Goal: Task Accomplishment & Management: Complete application form

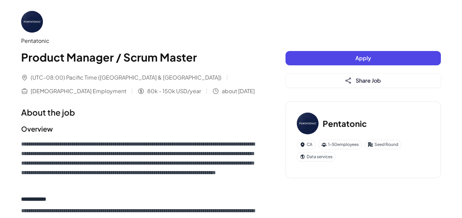
click at [351, 57] on button "Apply" at bounding box center [362, 58] width 155 height 14
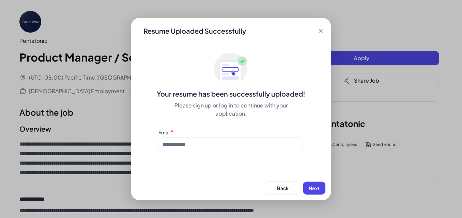
drag, startPoint x: 239, startPoint y: 143, endPoint x: 241, endPoint y: 136, distance: 7.7
click at [241, 136] on div "Resume Uploaded Successfully Your resume has been successfully uploaded! Please…" at bounding box center [231, 109] width 200 height 182
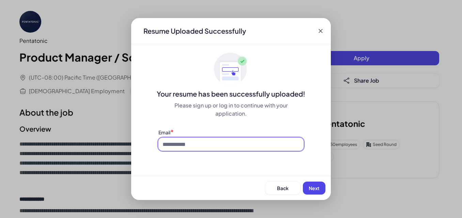
click at [241, 138] on input at bounding box center [230, 144] width 145 height 13
type input "**********"
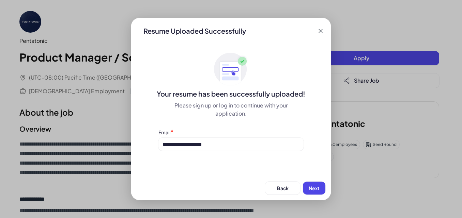
click at [308, 189] on button "Next" at bounding box center [314, 188] width 22 height 13
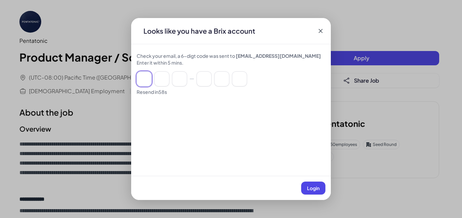
click at [142, 75] on input at bounding box center [144, 78] width 15 height 15
paste input "******"
type input "*"
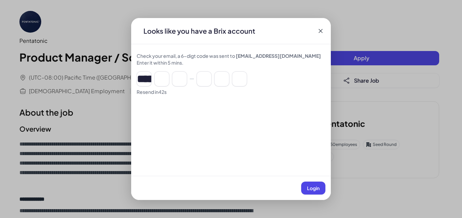
type input "*"
click at [317, 191] on button "Login" at bounding box center [313, 188] width 24 height 13
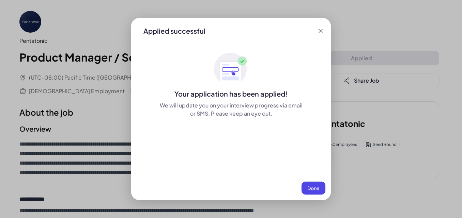
click at [320, 185] on button "Done" at bounding box center [313, 188] width 24 height 13
